Goal: Book appointment/travel/reservation

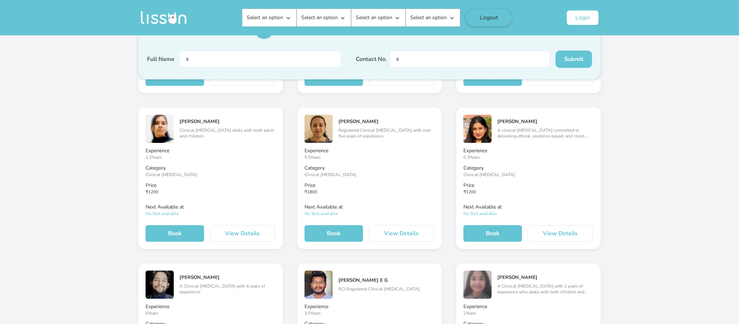
scroll to position [1084, 0]
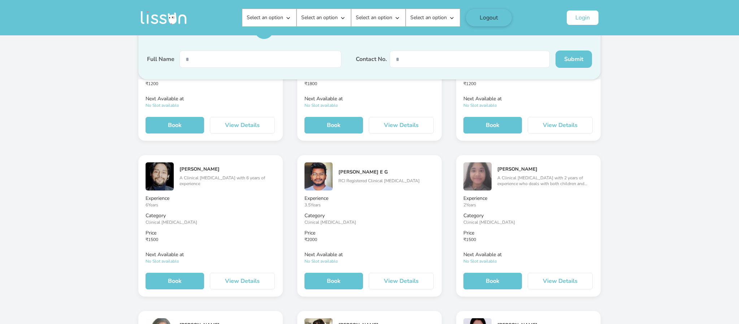
click at [244, 60] on input "text" at bounding box center [261, 59] width 162 height 17
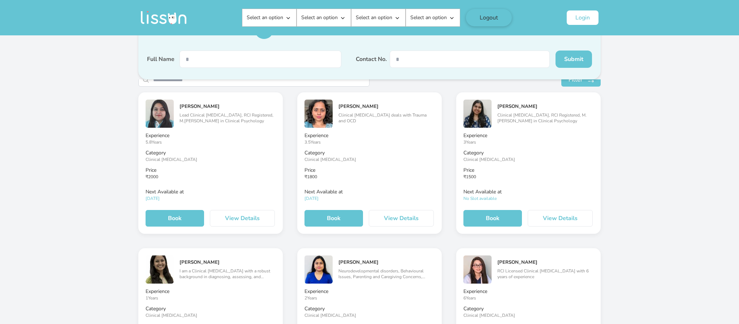
scroll to position [0, 0]
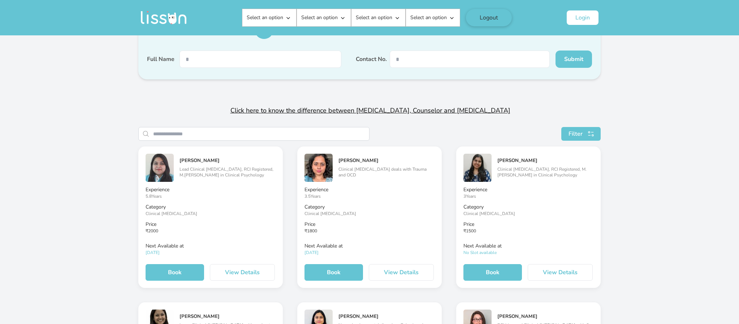
click at [211, 133] on input "search" at bounding box center [261, 134] width 216 height 13
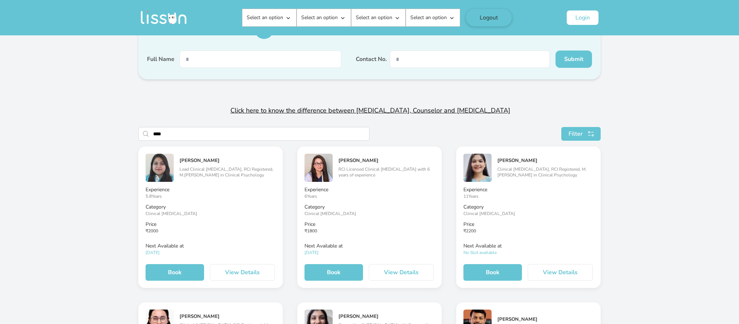
type input "*****"
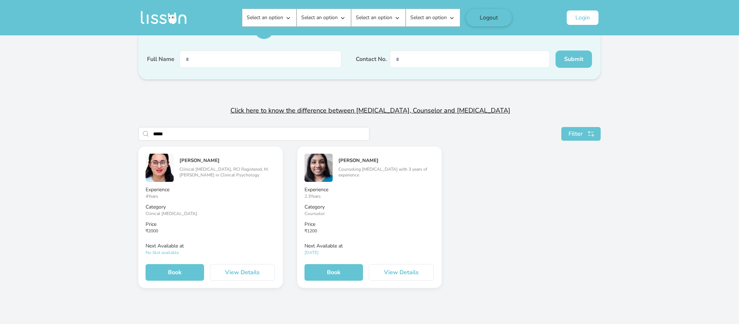
click at [224, 272] on button "View Details" at bounding box center [242, 272] width 65 height 17
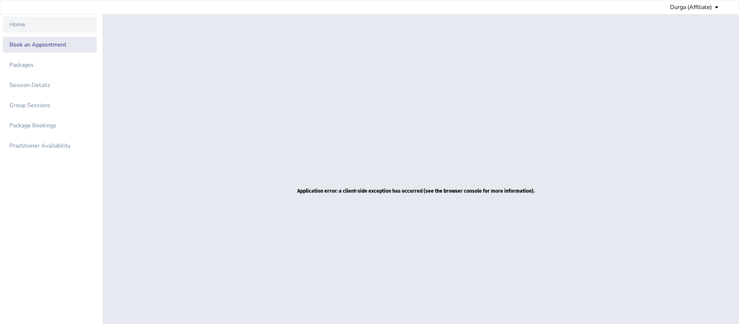
click at [21, 24] on div "Home" at bounding box center [17, 24] width 16 height 9
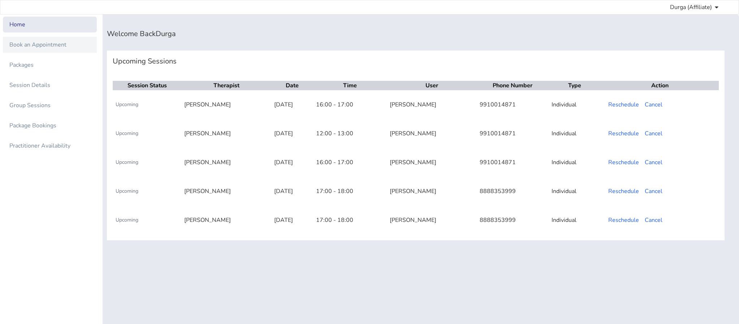
click at [27, 47] on div "Book an Appointment" at bounding box center [37, 44] width 57 height 9
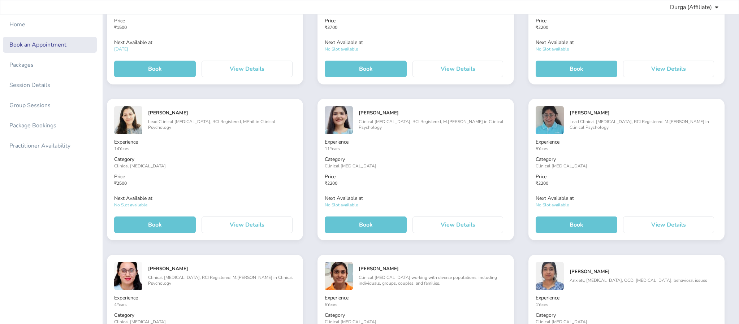
scroll to position [596, 0]
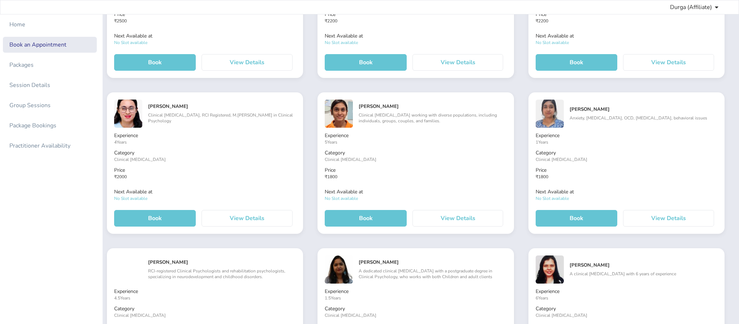
click at [263, 223] on button "View Details" at bounding box center [247, 218] width 91 height 17
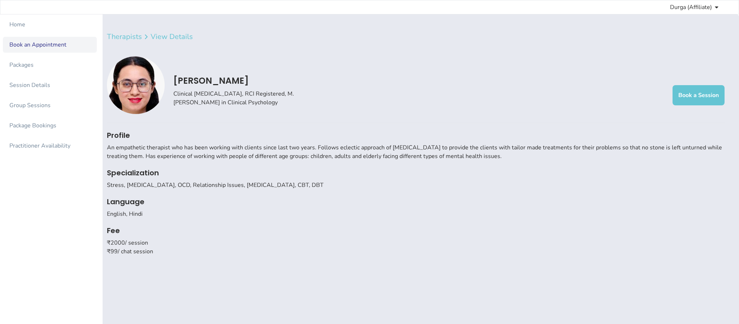
click at [70, 45] on div "Book an Appointment" at bounding box center [50, 44] width 87 height 9
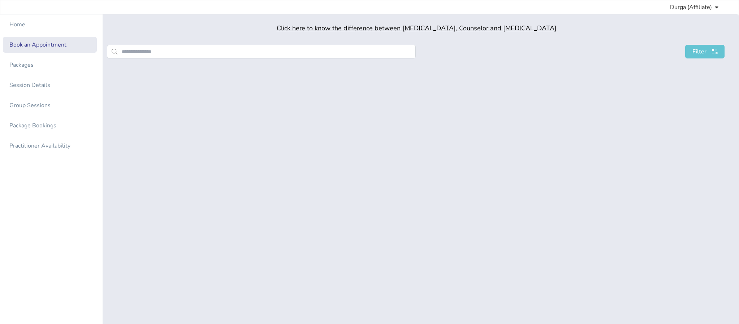
click at [35, 14] on div "Home Book an Appointment Packages Session Details Group Sessions Package Bookin…" at bounding box center [51, 176] width 103 height 324
click at [25, 34] on div "Home Book an Appointment Packages Session Details Group Sessions Package Bookin…" at bounding box center [51, 176] width 103 height 324
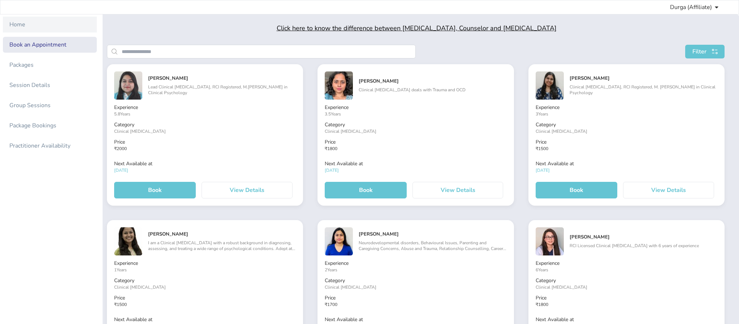
click at [25, 25] on div "Home" at bounding box center [50, 24] width 87 height 9
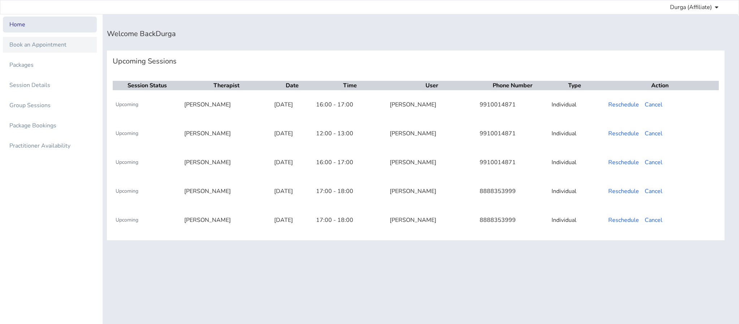
click at [31, 50] on div "Book an Appointment" at bounding box center [50, 45] width 94 height 16
